Goal: Check status: Verify the current state of an ongoing process or item

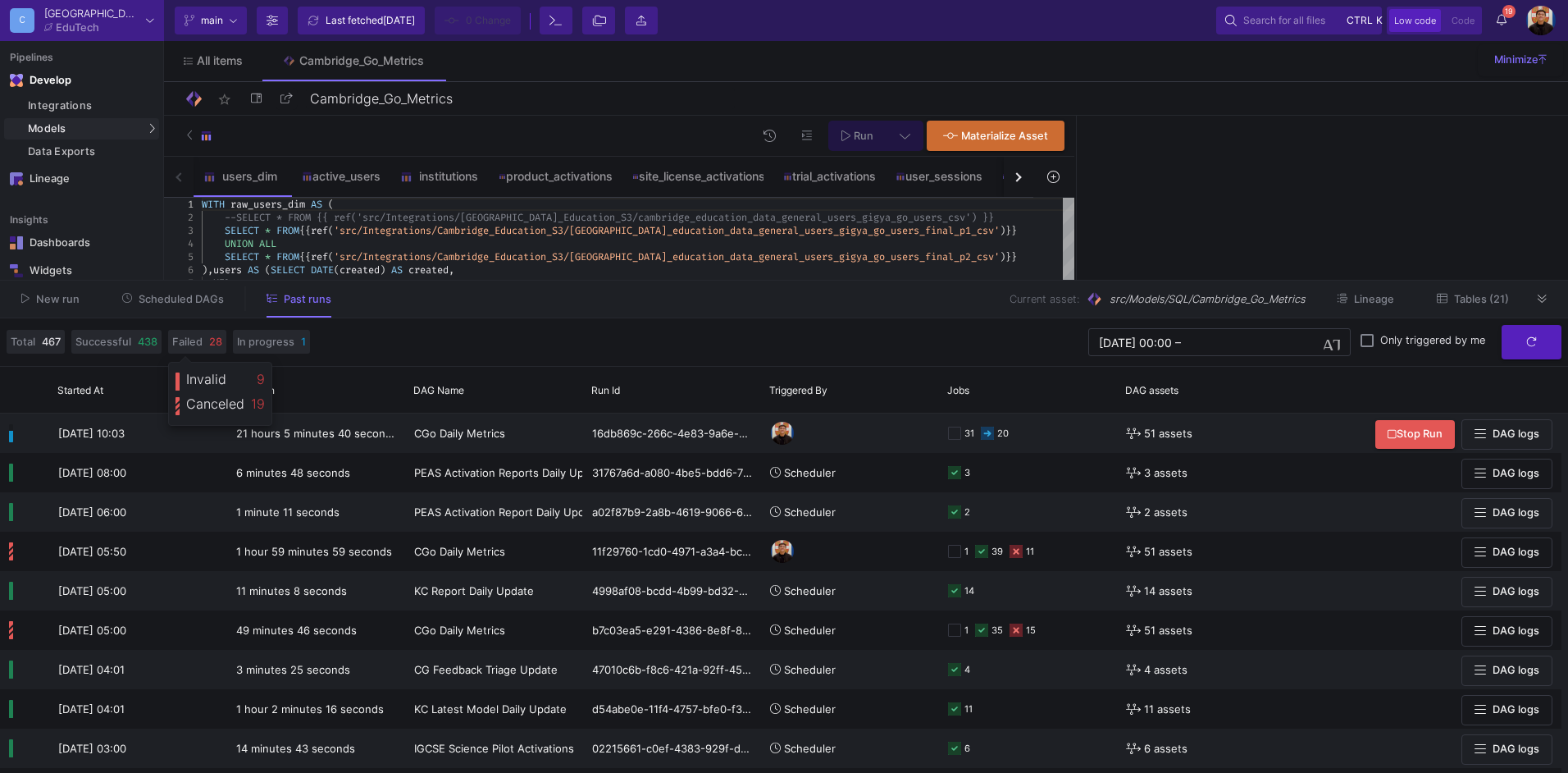
click at [171, 296] on span "Scheduled DAGs" at bounding box center [181, 299] width 85 height 12
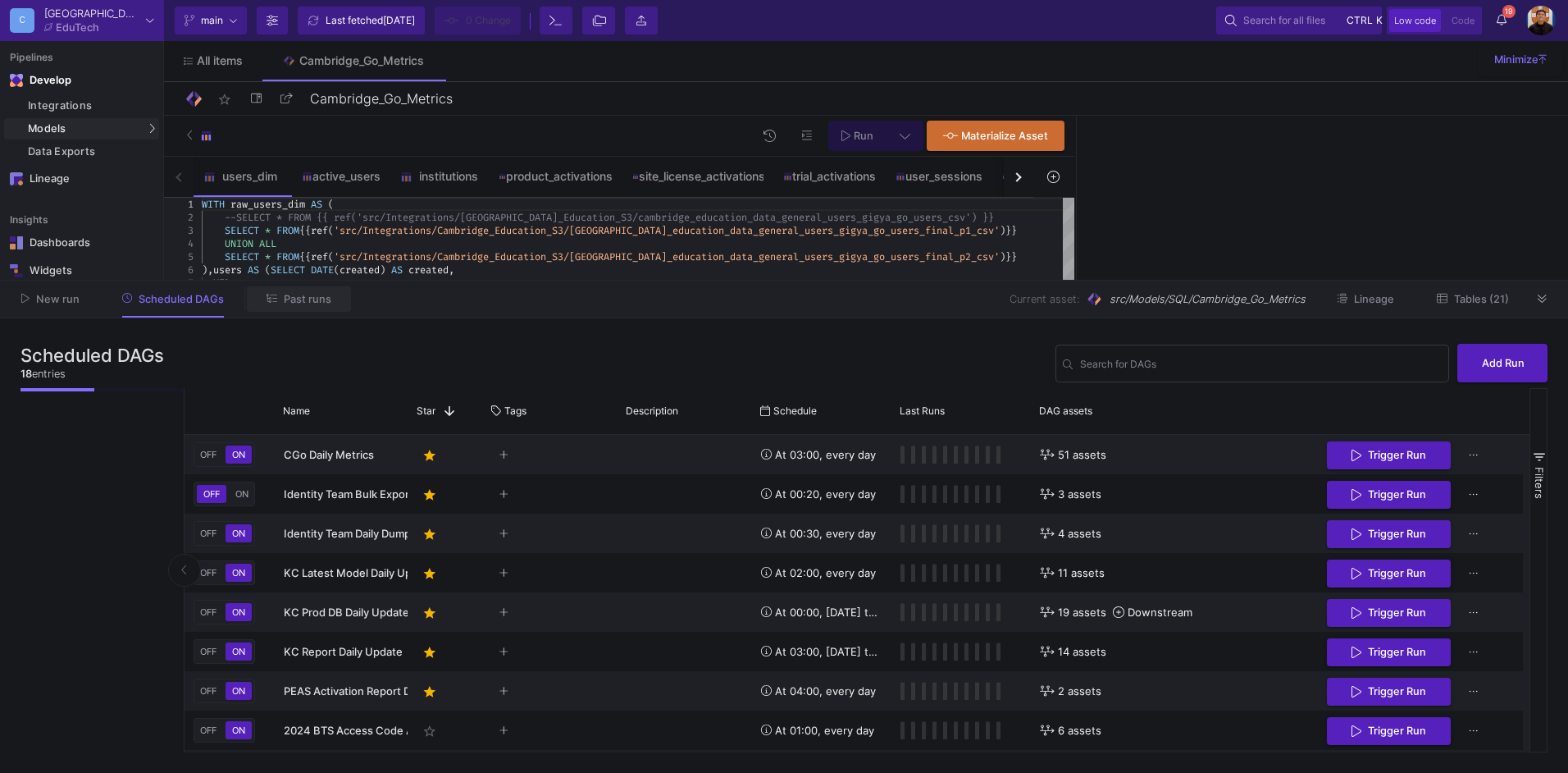
click at [315, 306] on button "Past runs" at bounding box center [299, 298] width 104 height 25
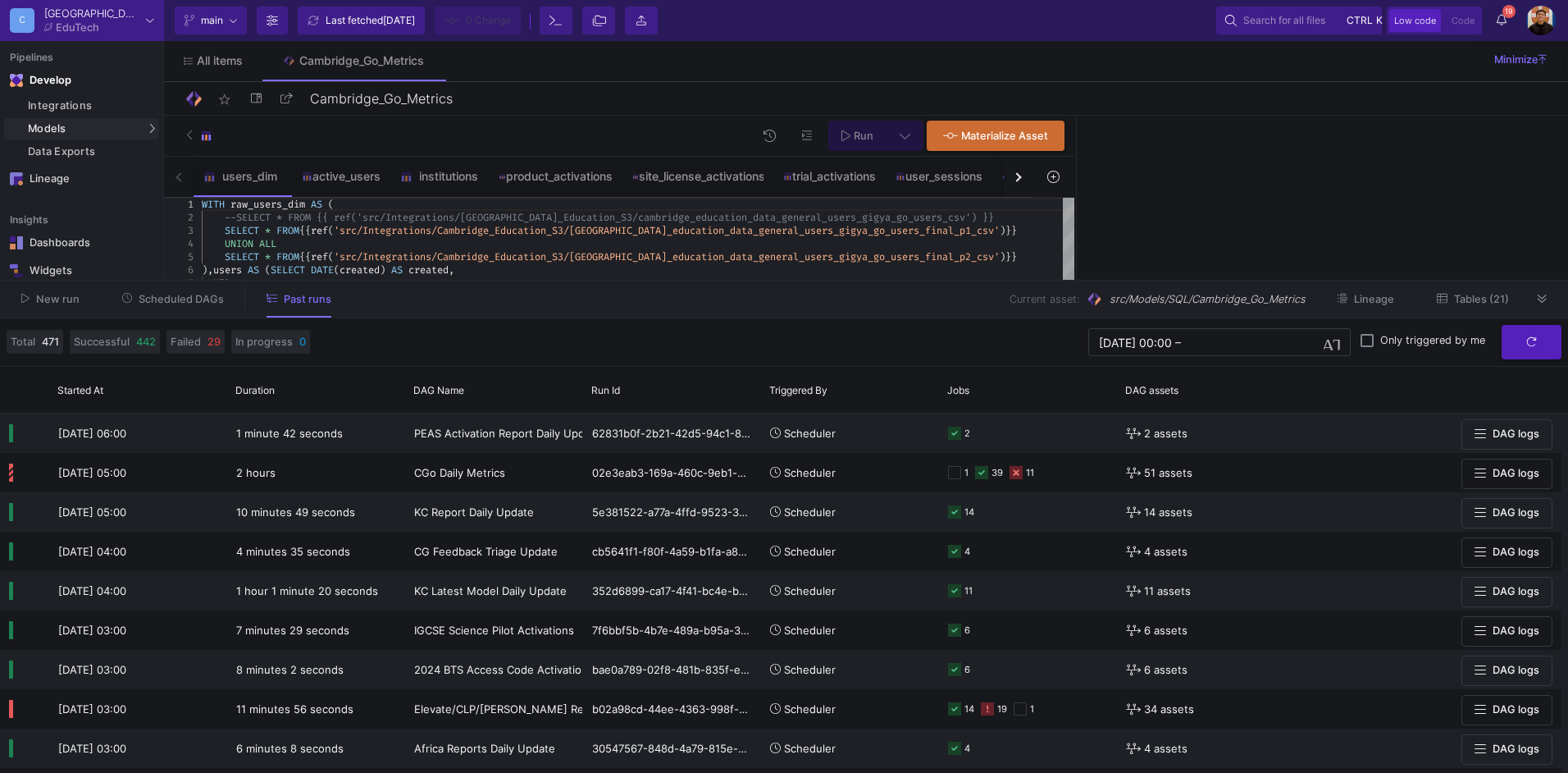
drag, startPoint x: 173, startPoint y: 304, endPoint x: 398, endPoint y: 310, distance: 225.1
click at [173, 304] on span "Scheduled DAGs" at bounding box center [181, 299] width 85 height 12
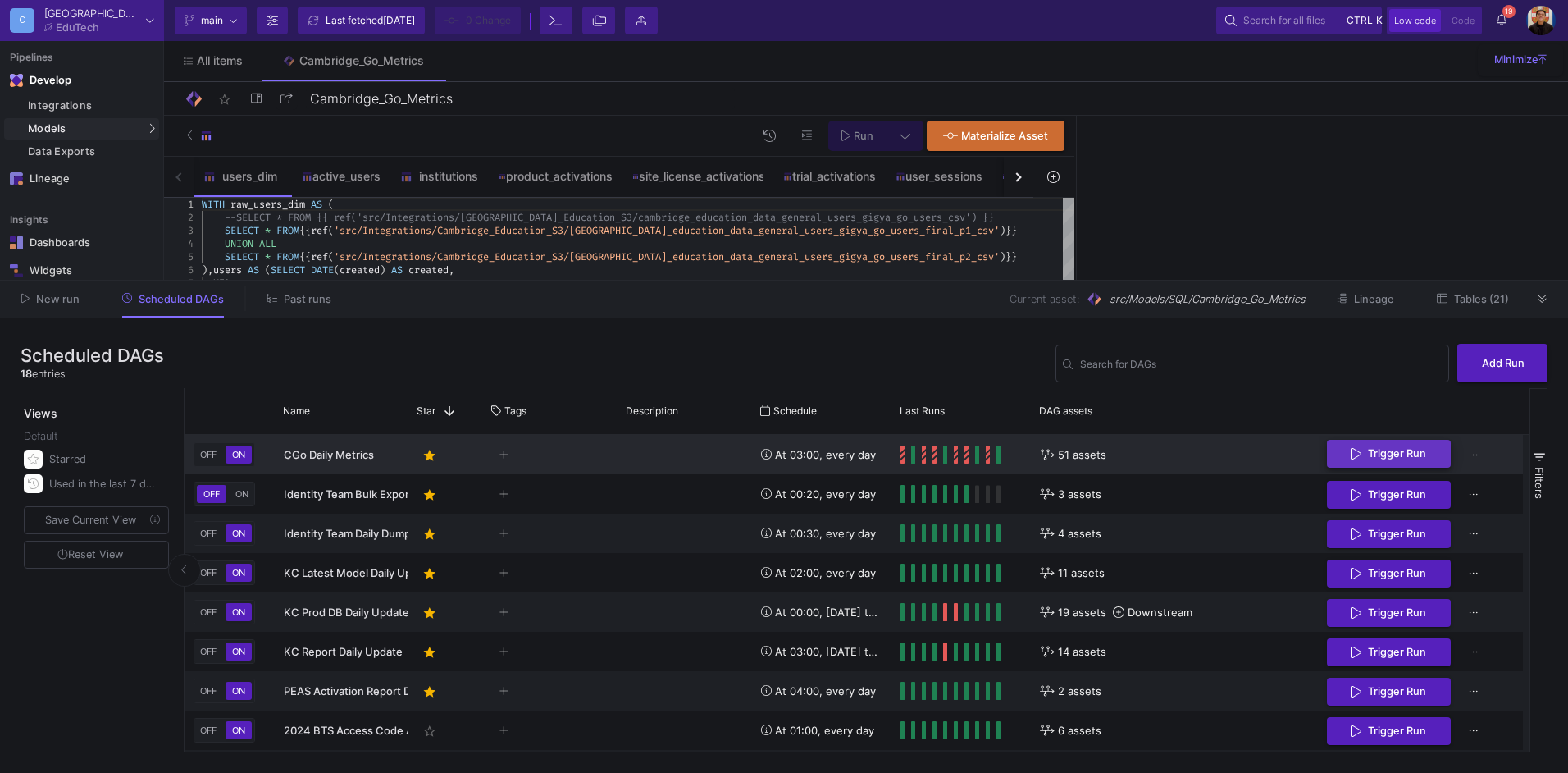
click at [1394, 450] on span "Trigger Run" at bounding box center [1396, 453] width 58 height 12
click at [310, 311] on button "Past runs" at bounding box center [299, 298] width 104 height 25
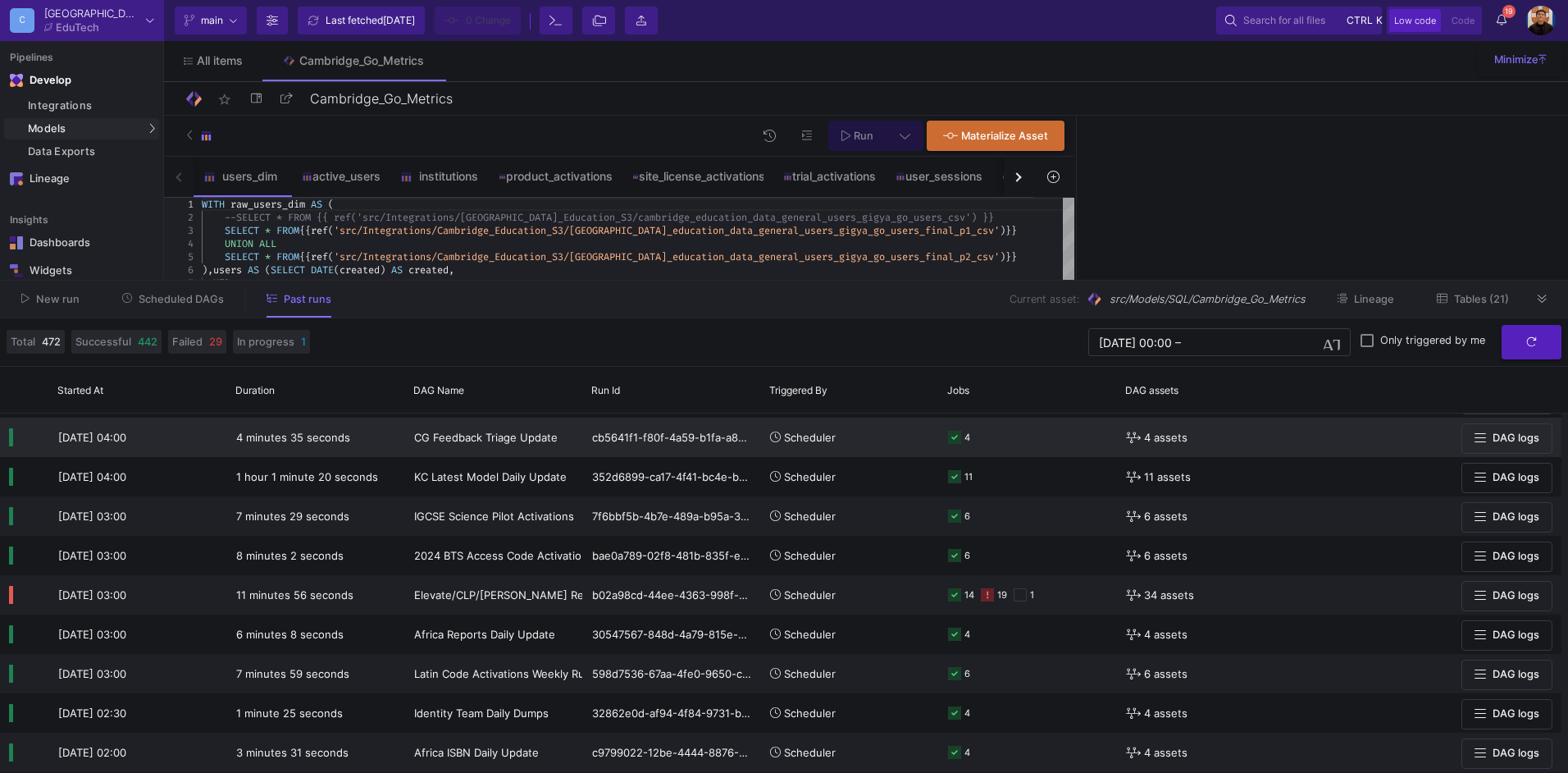
scroll to position [164, 0]
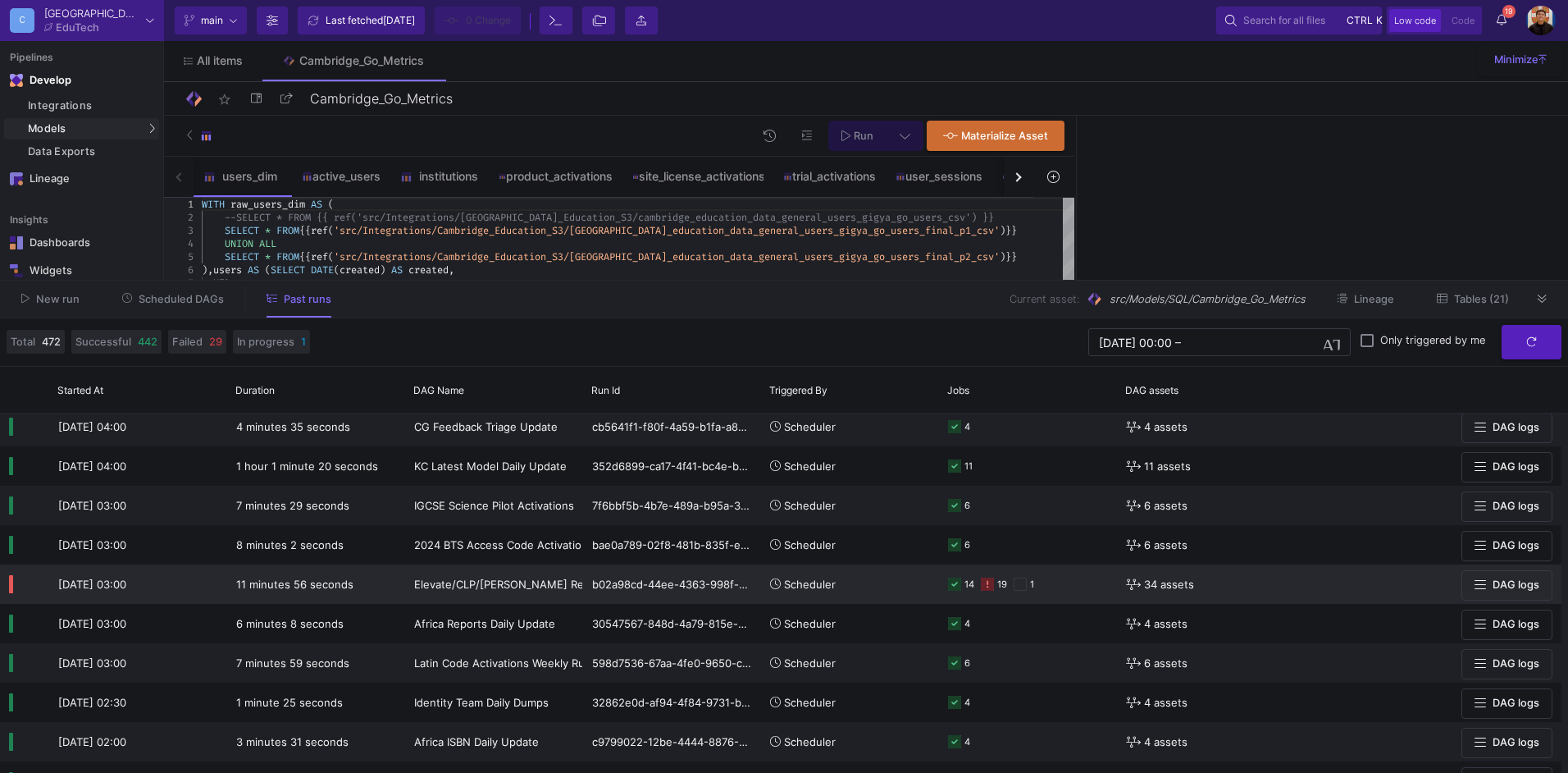
click at [906, 584] on y42-orchestration-triggered-by "Scheduler" at bounding box center [849, 584] width 160 height 38
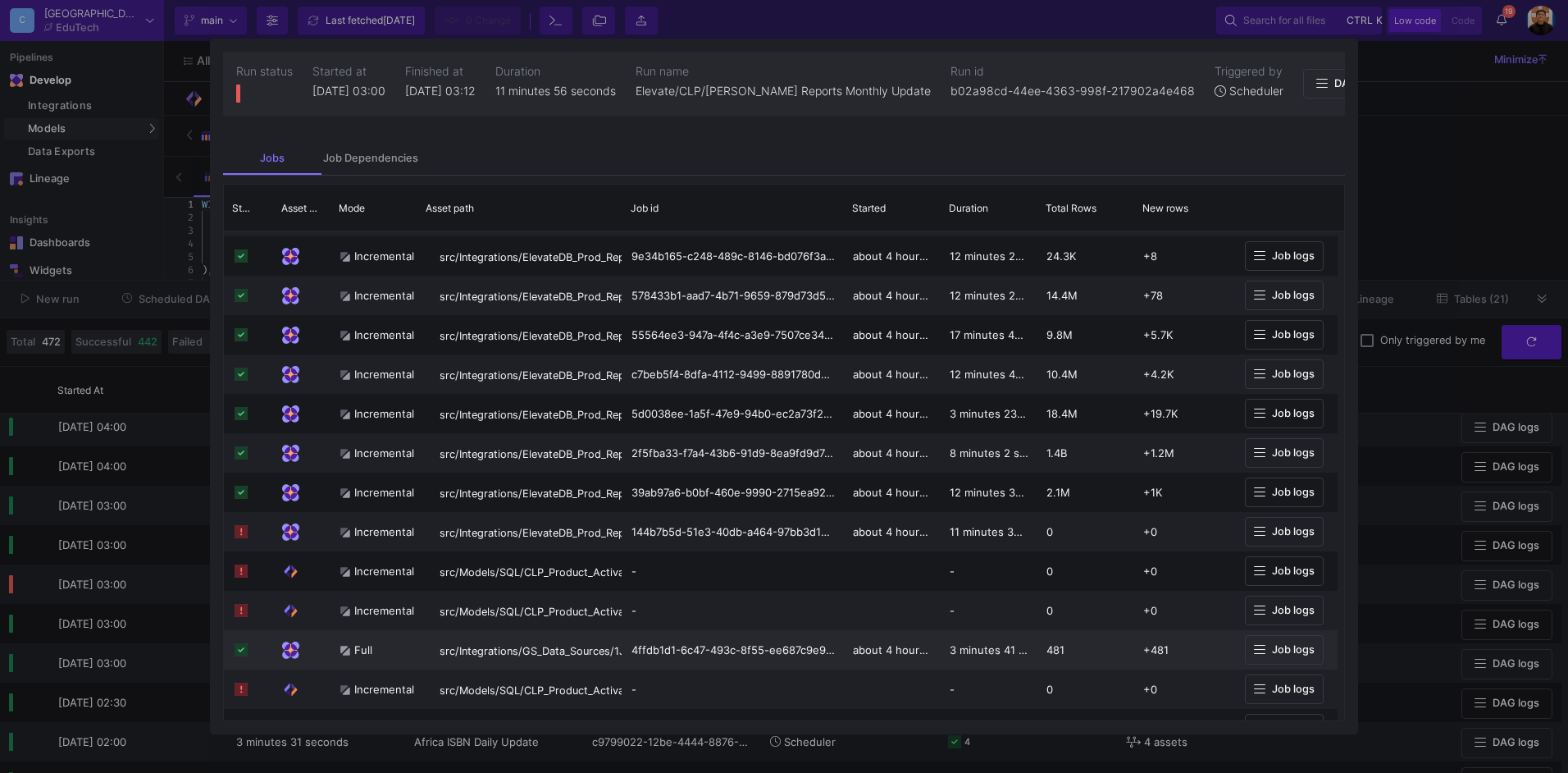
scroll to position [328, 0]
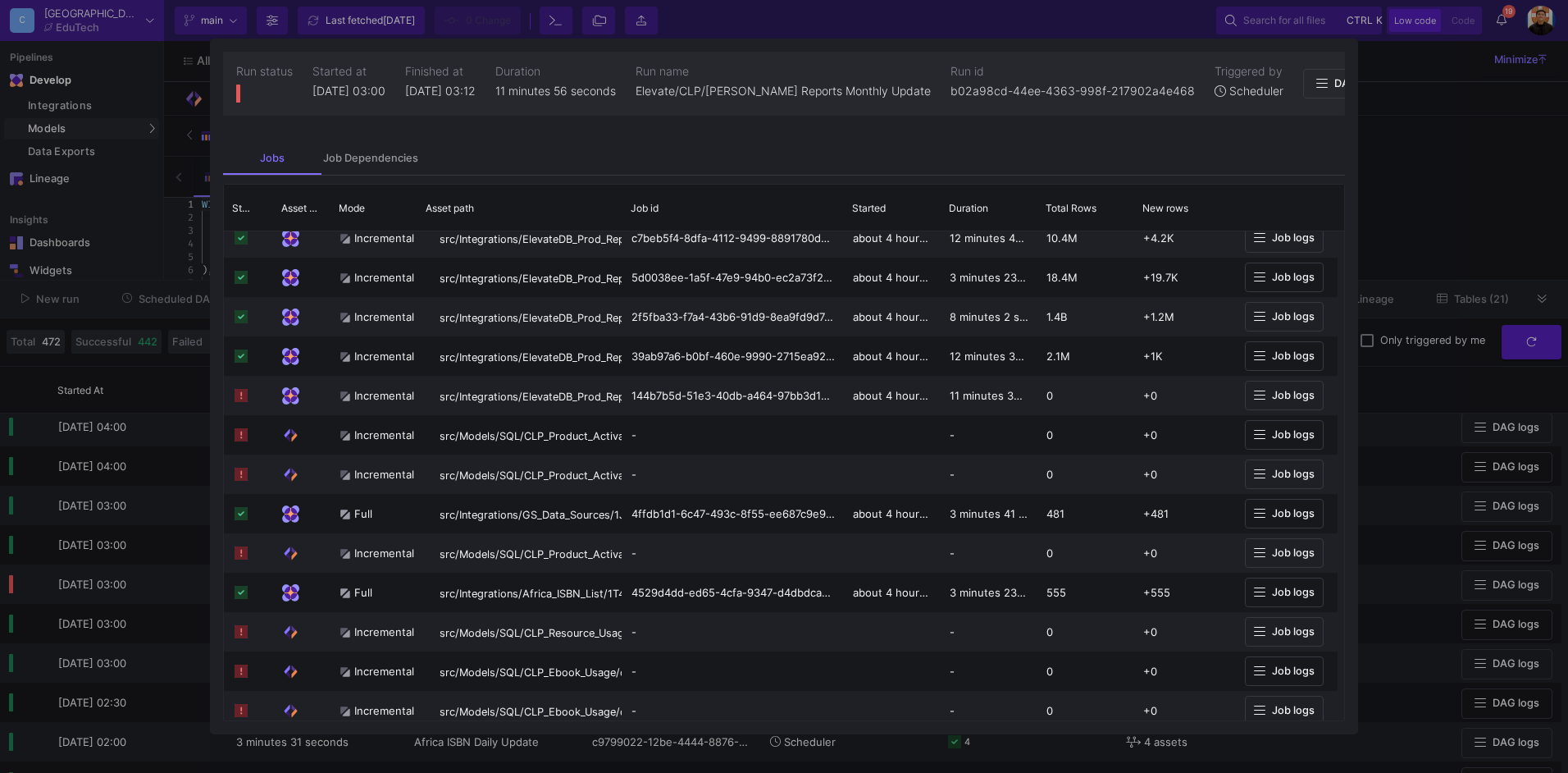
click at [90, 471] on div at bounding box center [784, 386] width 1568 height 773
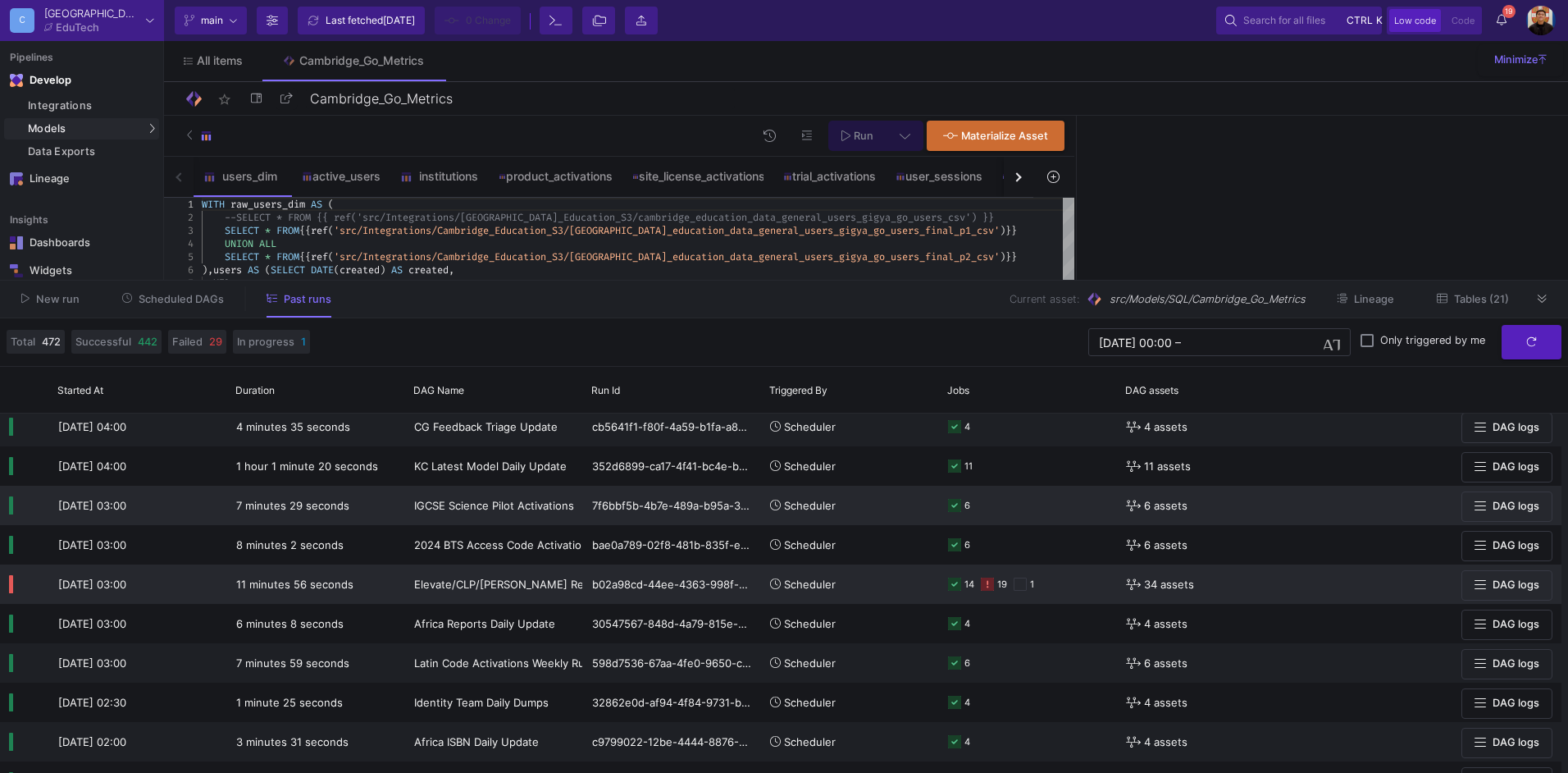
scroll to position [0, 0]
